Goal: Task Accomplishment & Management: Manage account settings

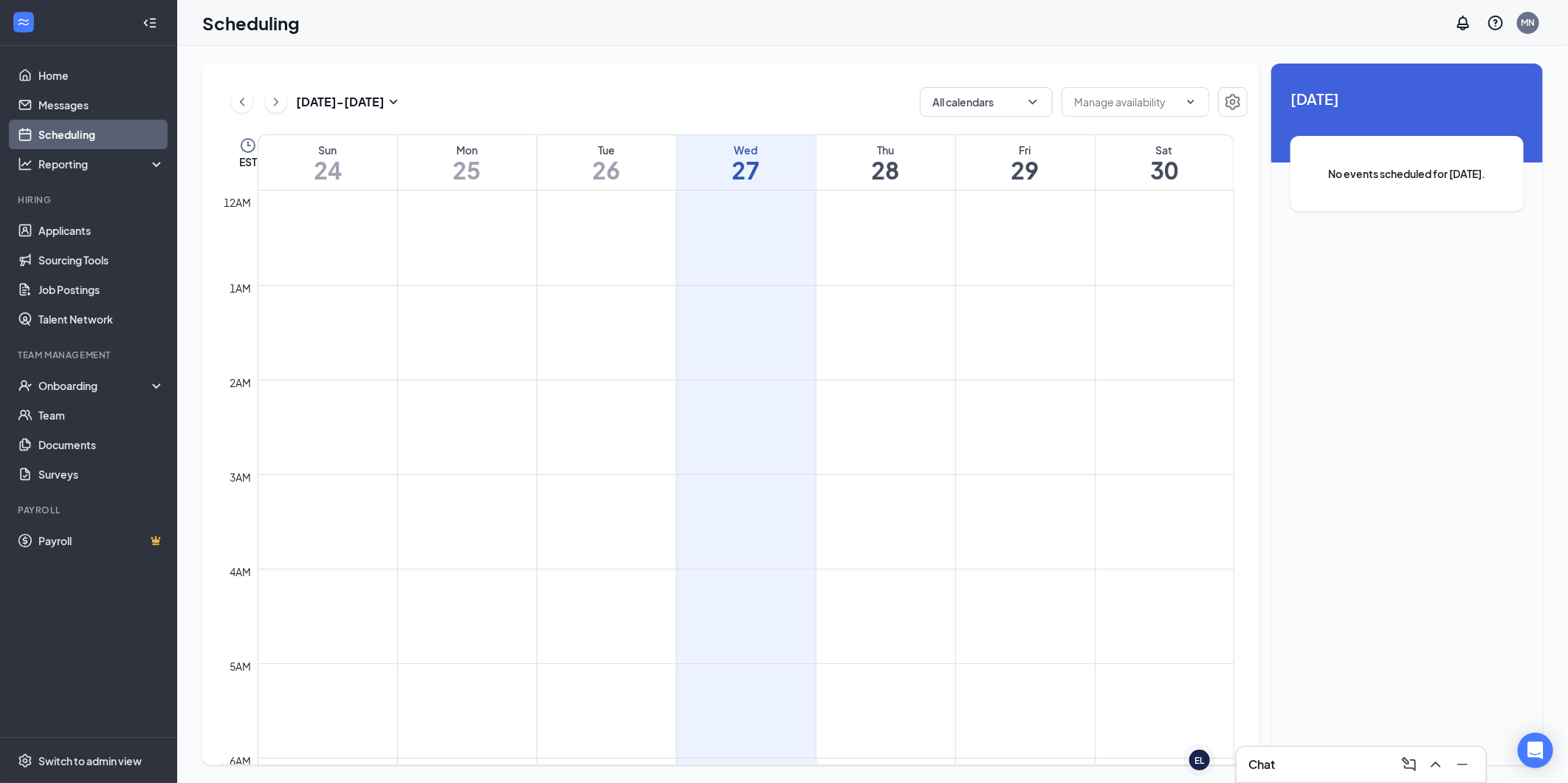
scroll to position [726, 0]
click at [84, 227] on link "Applicants" at bounding box center [101, 230] width 126 height 29
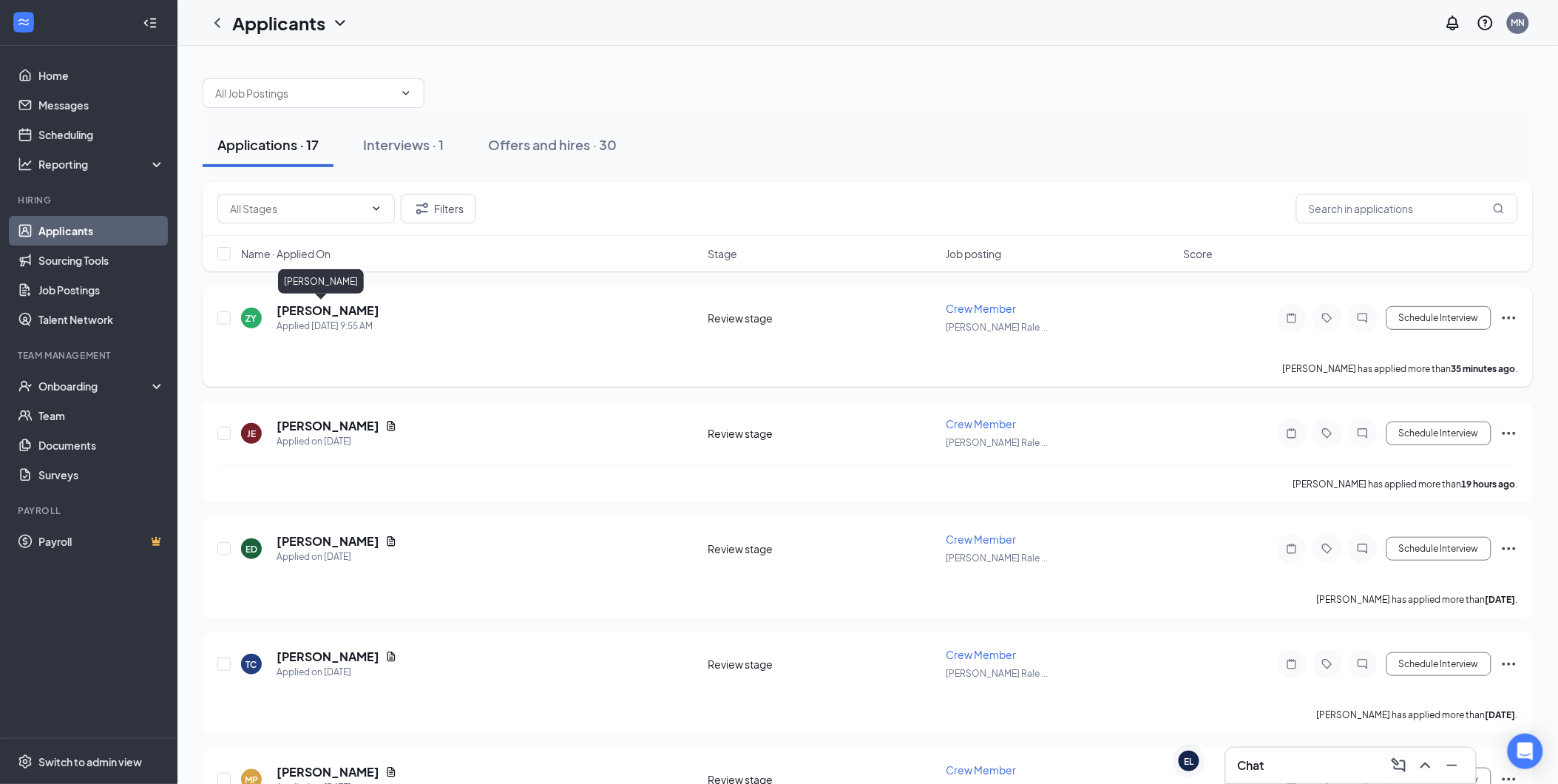
click at [321, 313] on h5 "[PERSON_NAME]" at bounding box center [327, 311] width 103 height 16
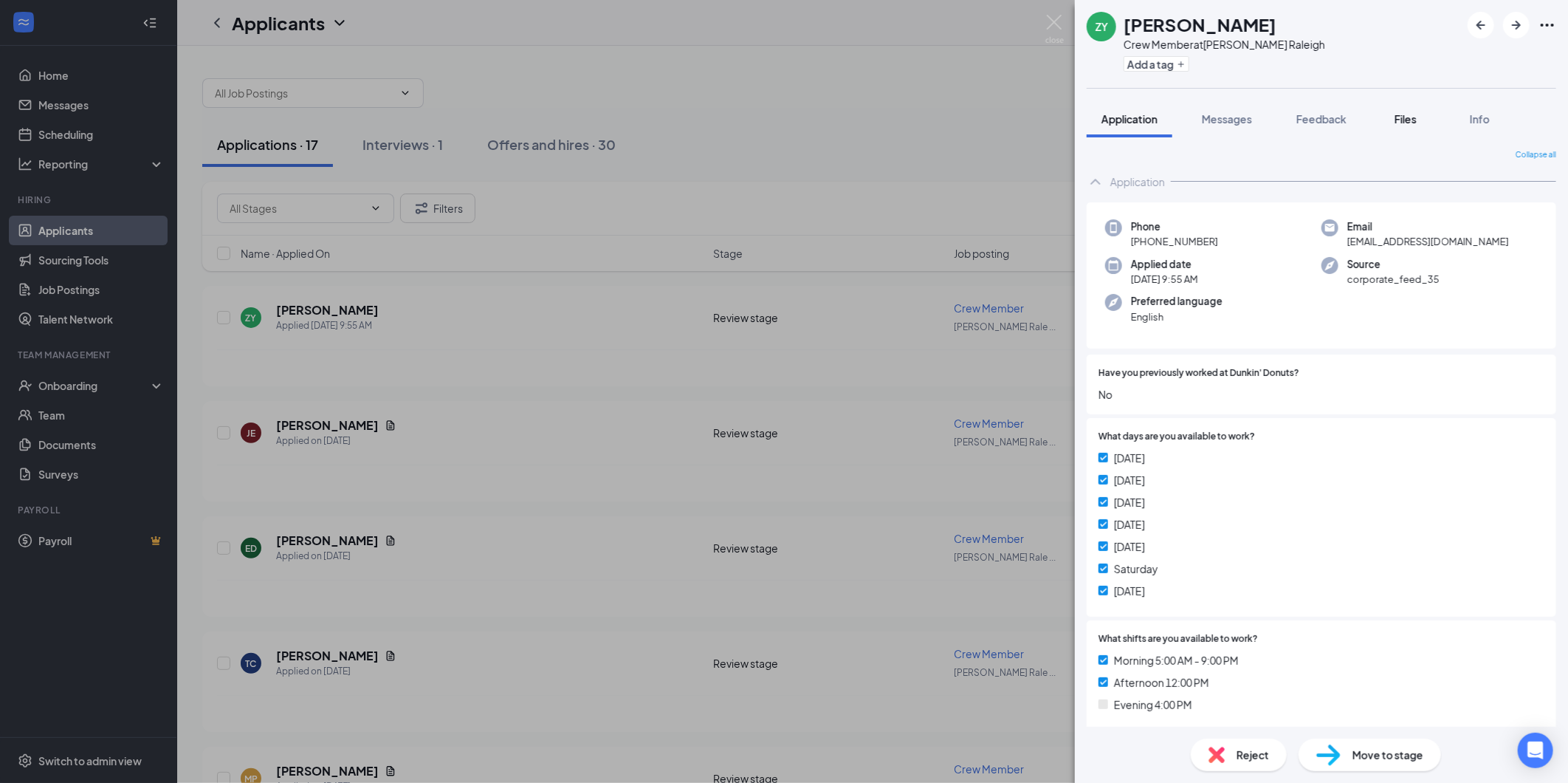
click at [1414, 116] on span "Files" at bounding box center [1406, 119] width 22 height 13
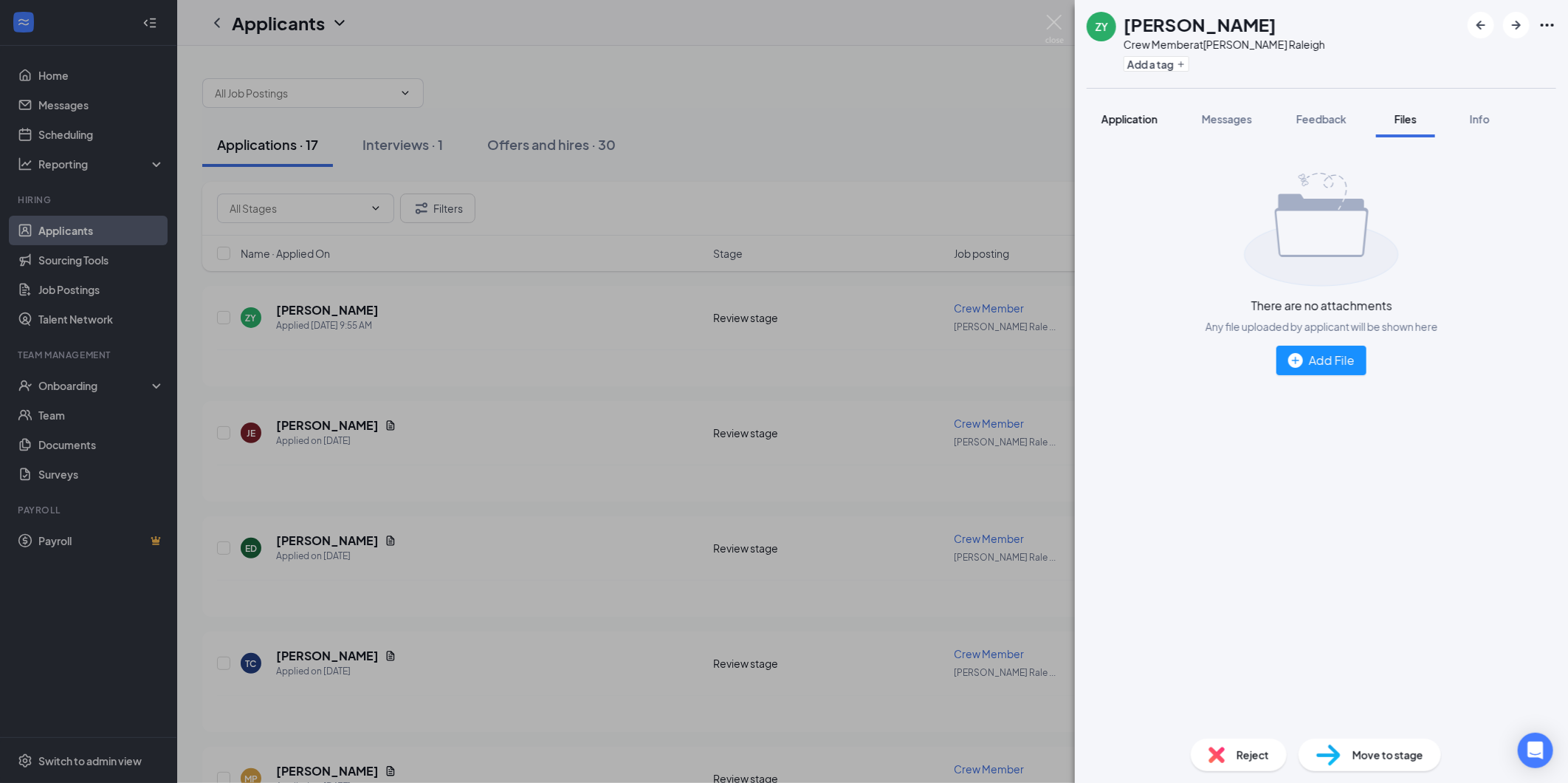
click at [1133, 120] on span "Application" at bounding box center [1129, 119] width 56 height 13
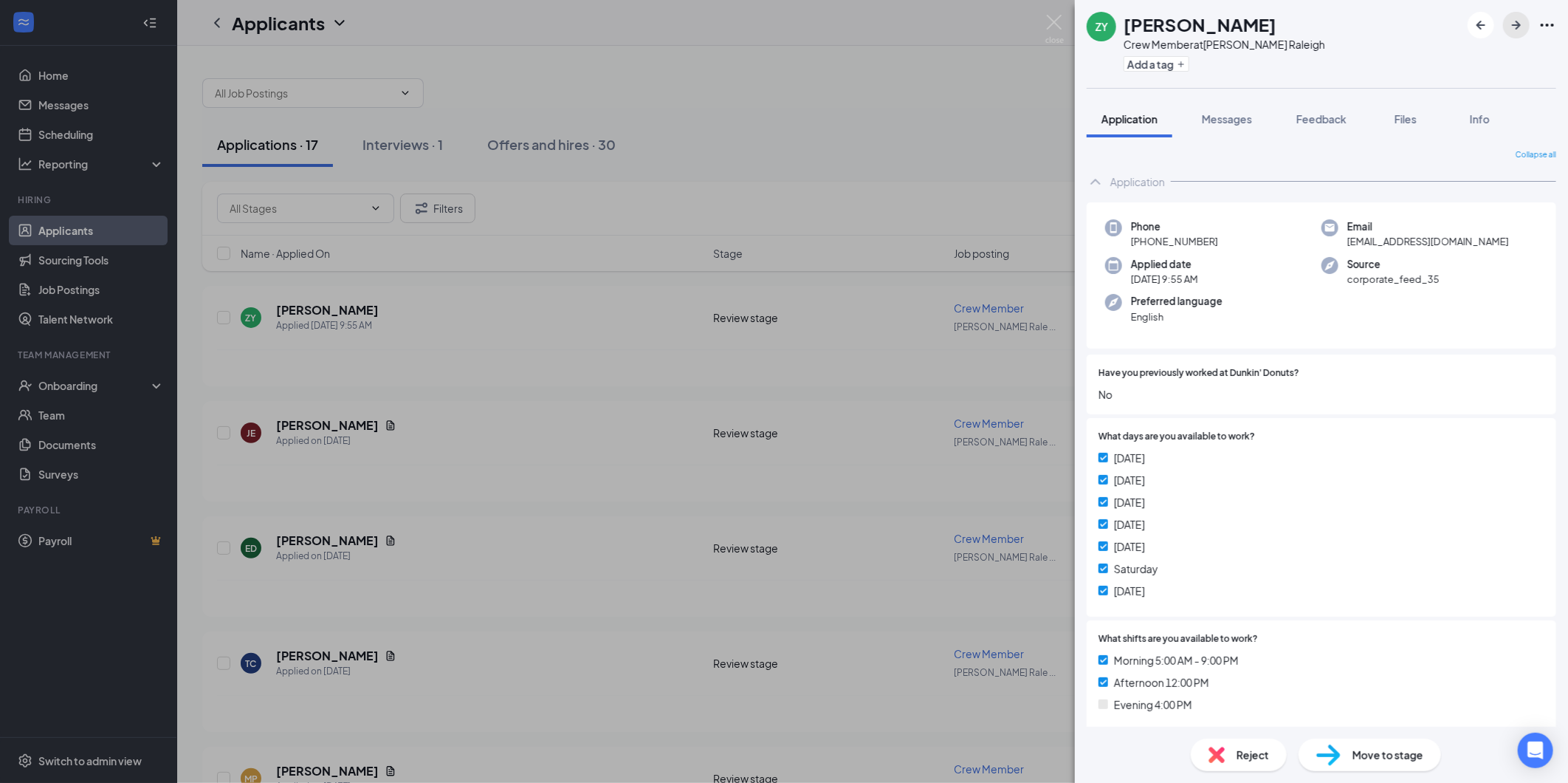
click at [1517, 31] on icon "ArrowRight" at bounding box center [1516, 25] width 18 height 18
click at [836, 122] on div "JE [PERSON_NAME] Crew Member at [PERSON_NAME][GEOGRAPHIC_DATA] Add a tag Applic…" at bounding box center [784, 391] width 1568 height 783
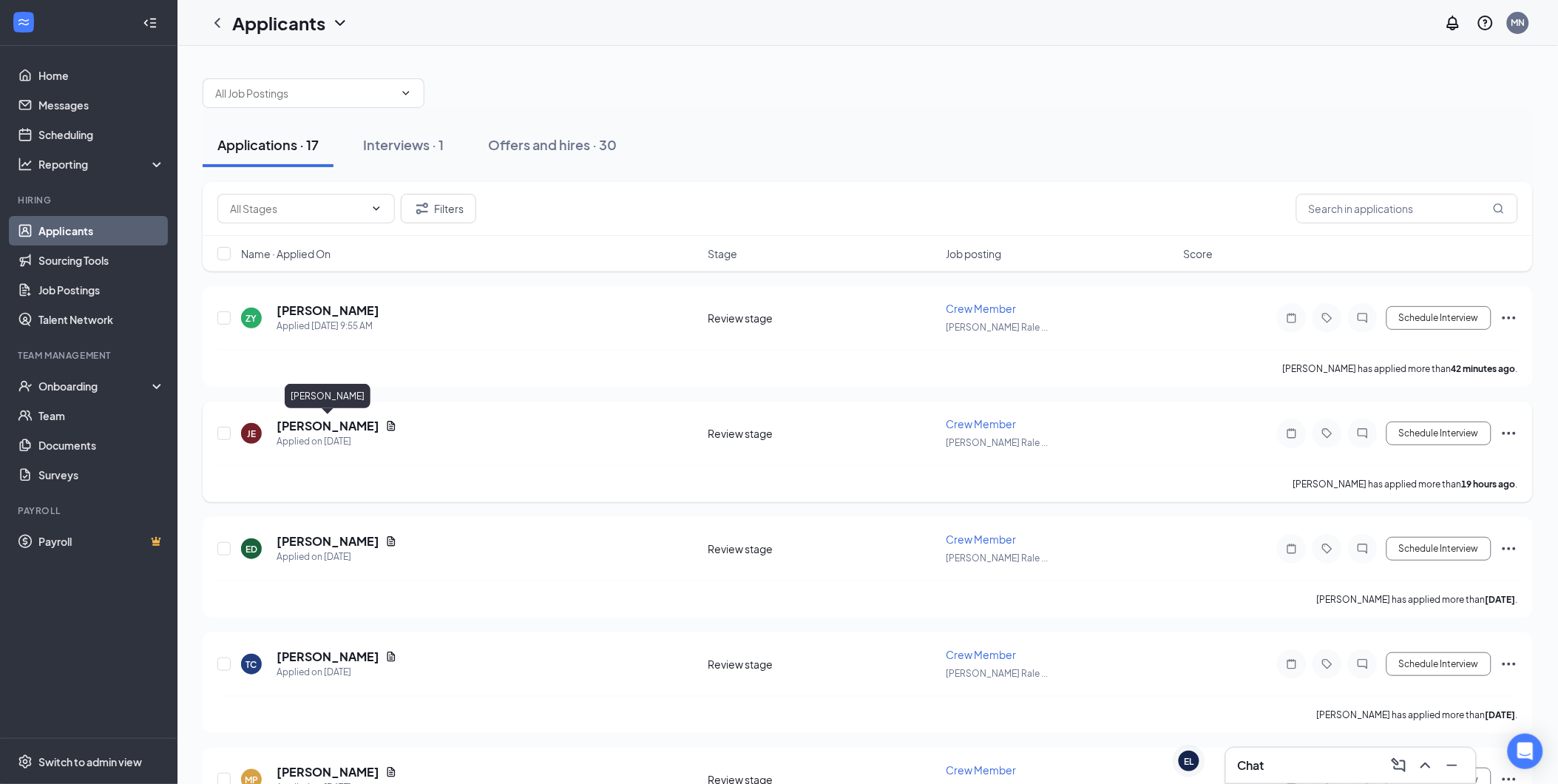
click at [336, 425] on h5 "[PERSON_NAME]" at bounding box center [327, 426] width 103 height 16
